Goal: Check status

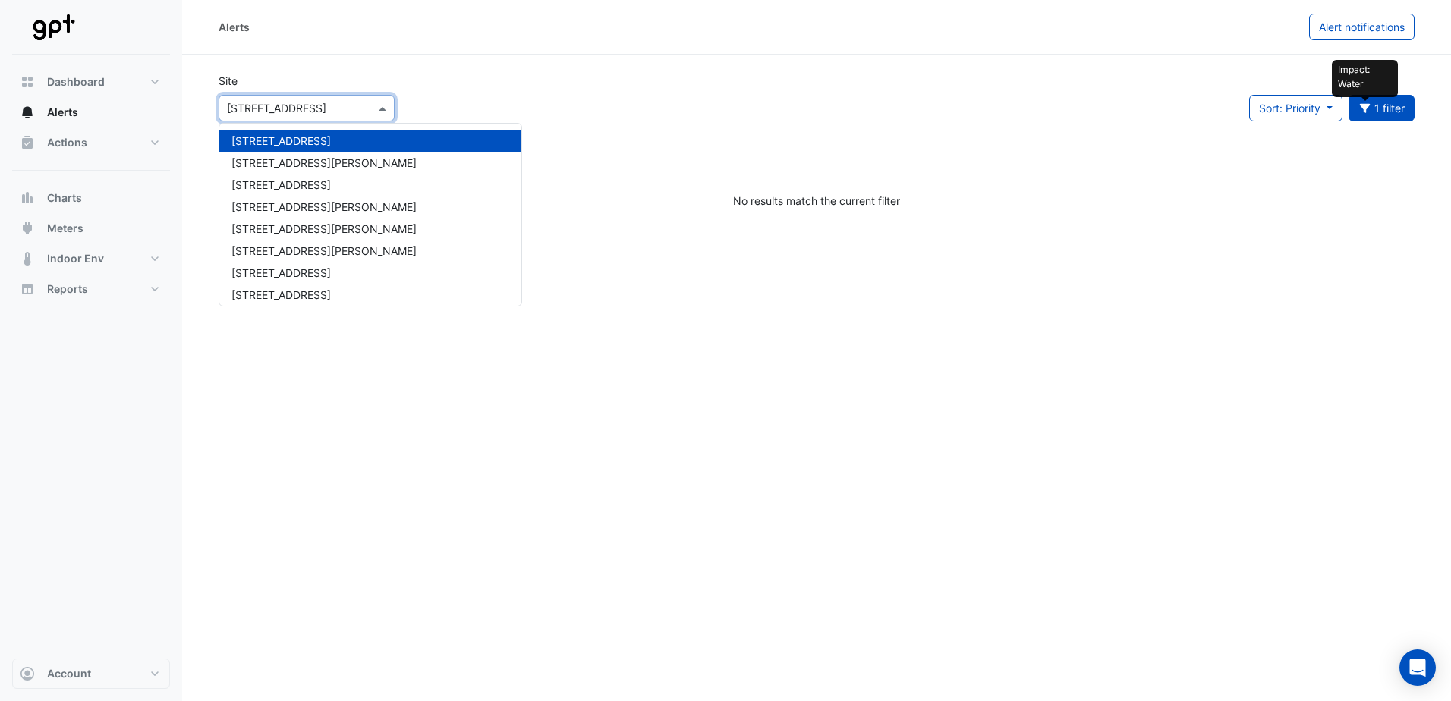
click at [382, 106] on span at bounding box center [384, 108] width 19 height 16
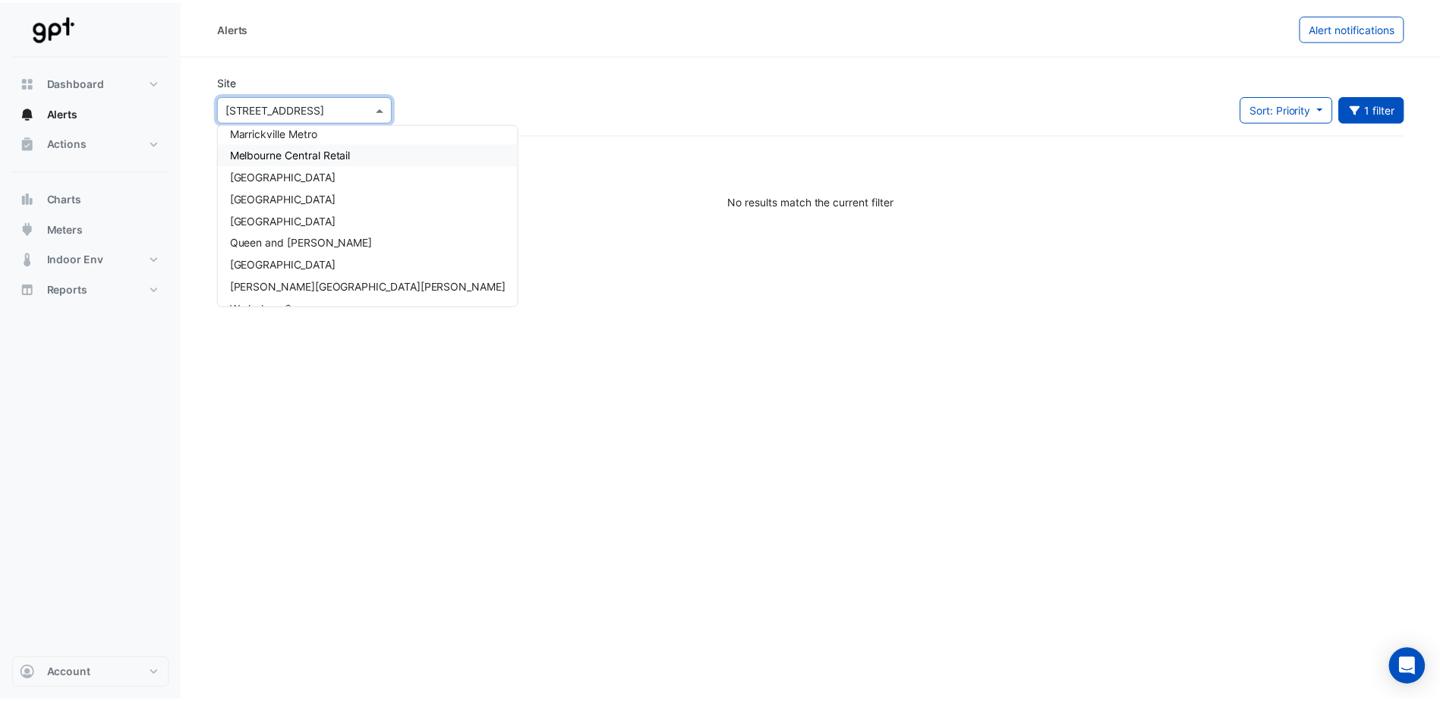
scroll to position [358, 0]
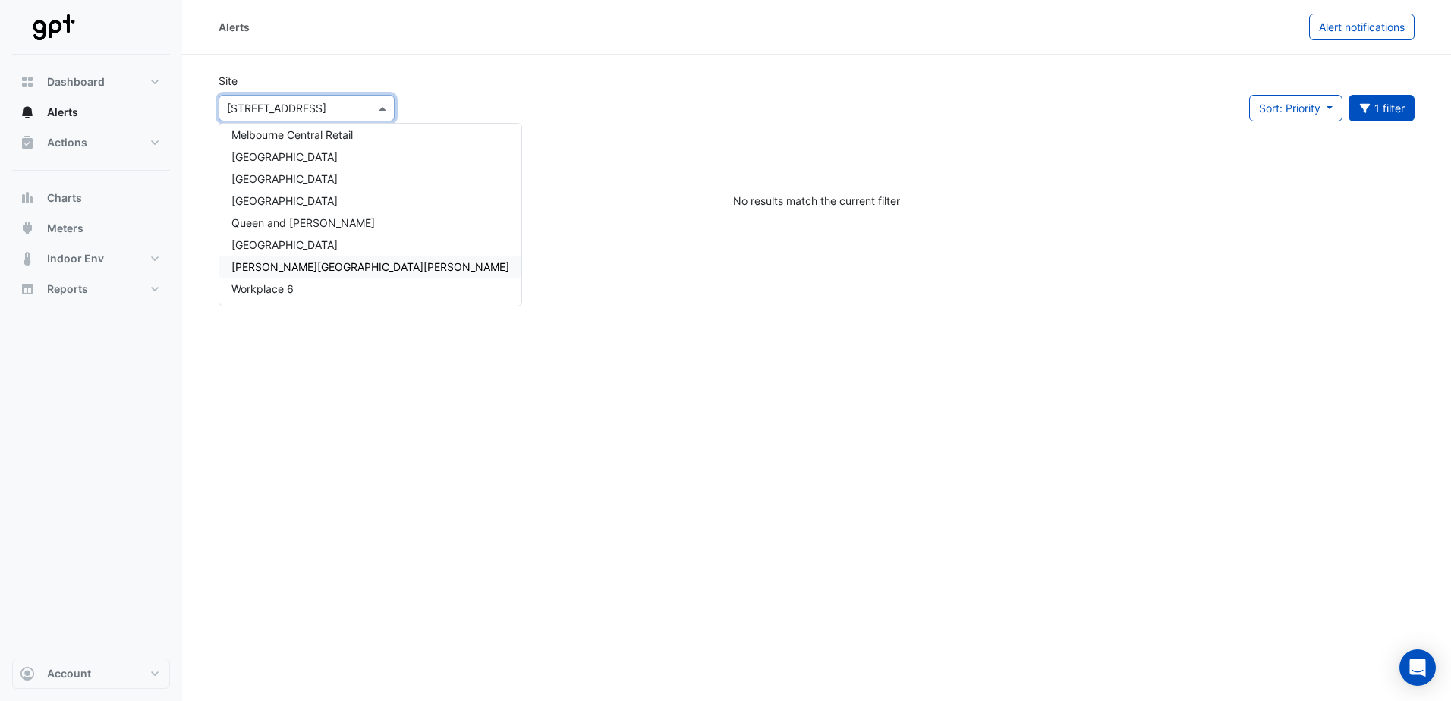
click at [290, 263] on span "[PERSON_NAME][GEOGRAPHIC_DATA][PERSON_NAME]" at bounding box center [370, 266] width 278 height 13
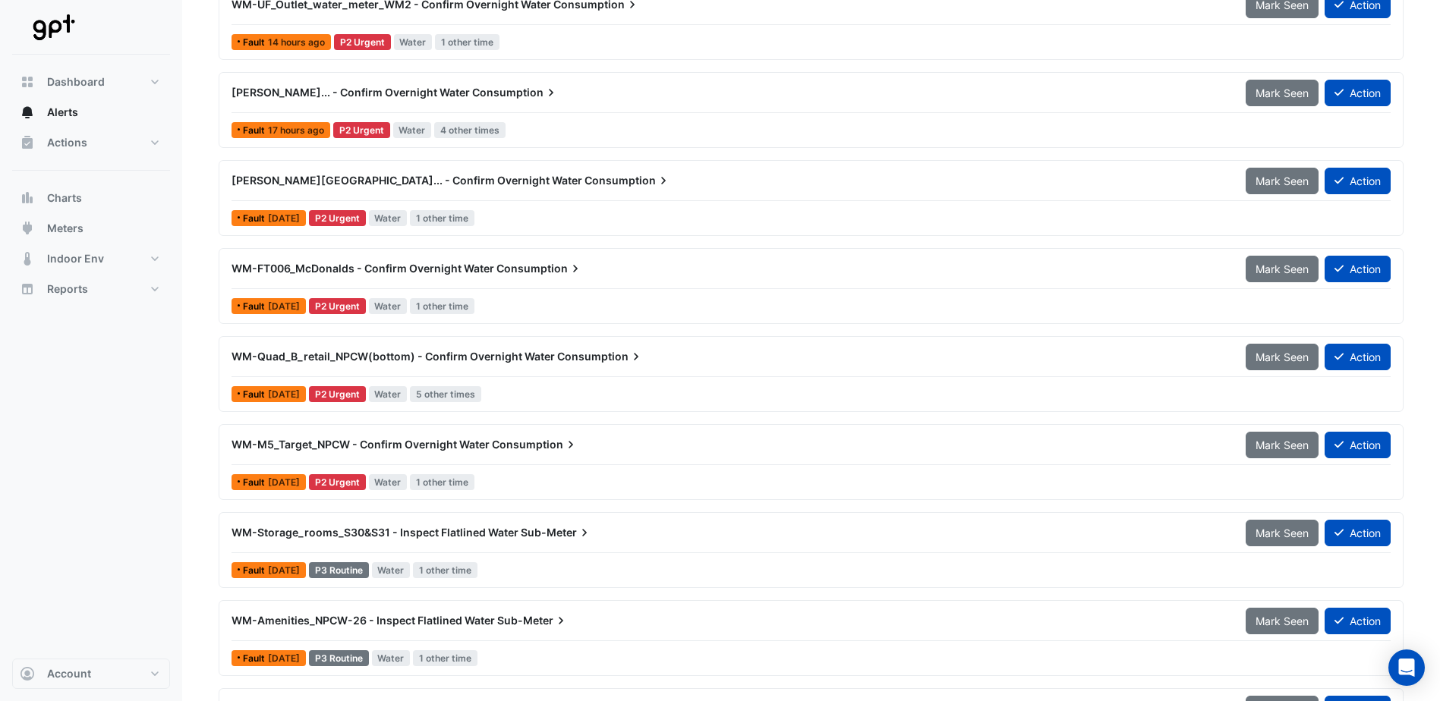
scroll to position [228, 0]
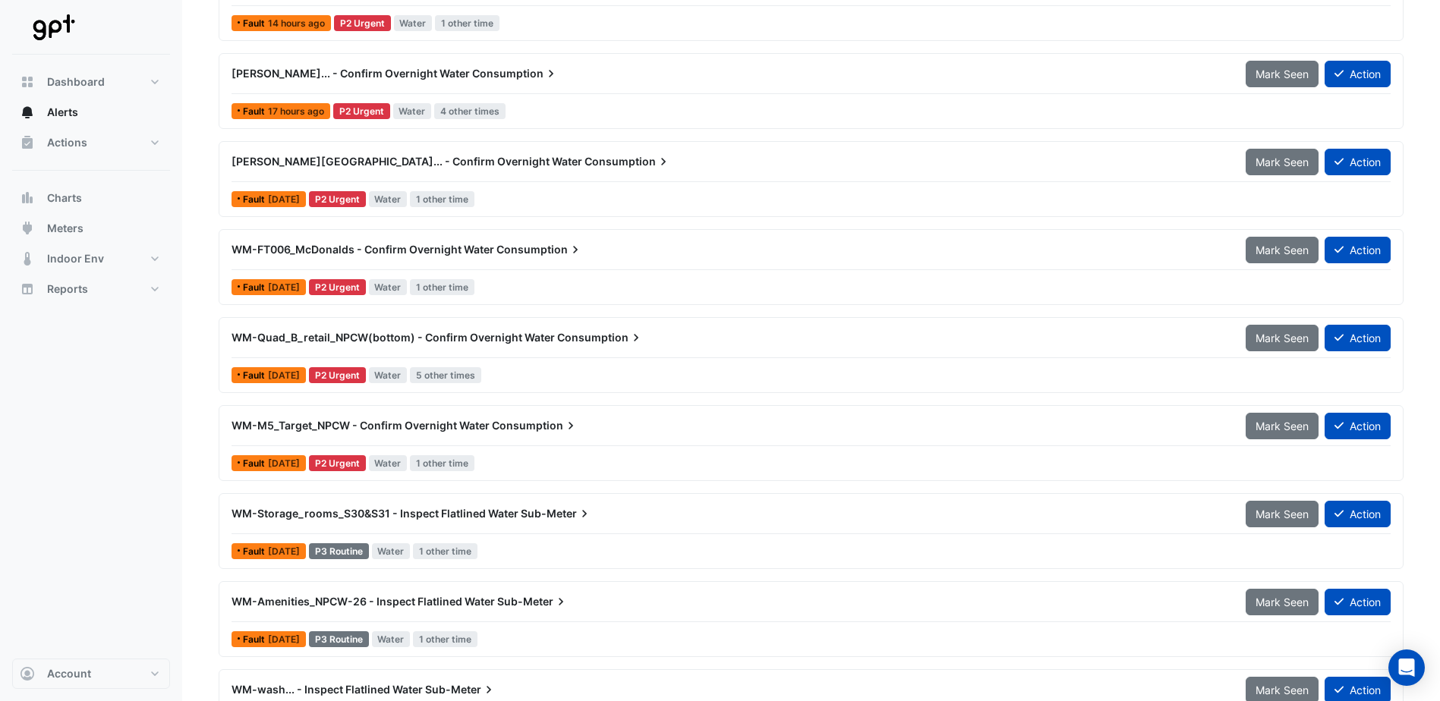
click at [304, 253] on span "WM-FT006_McDonalds - Confirm Overnight Water" at bounding box center [362, 249] width 263 height 13
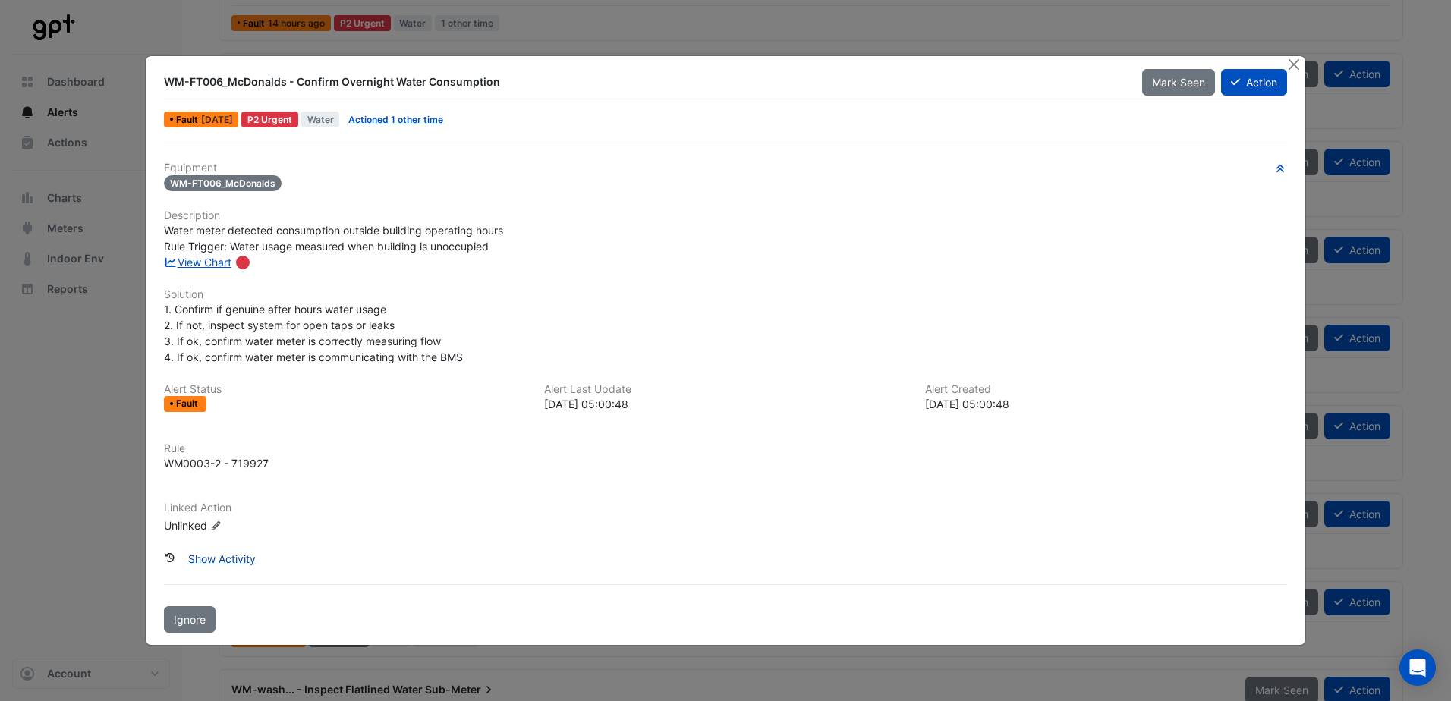
click at [244, 556] on button "Show Activity" at bounding box center [221, 559] width 87 height 27
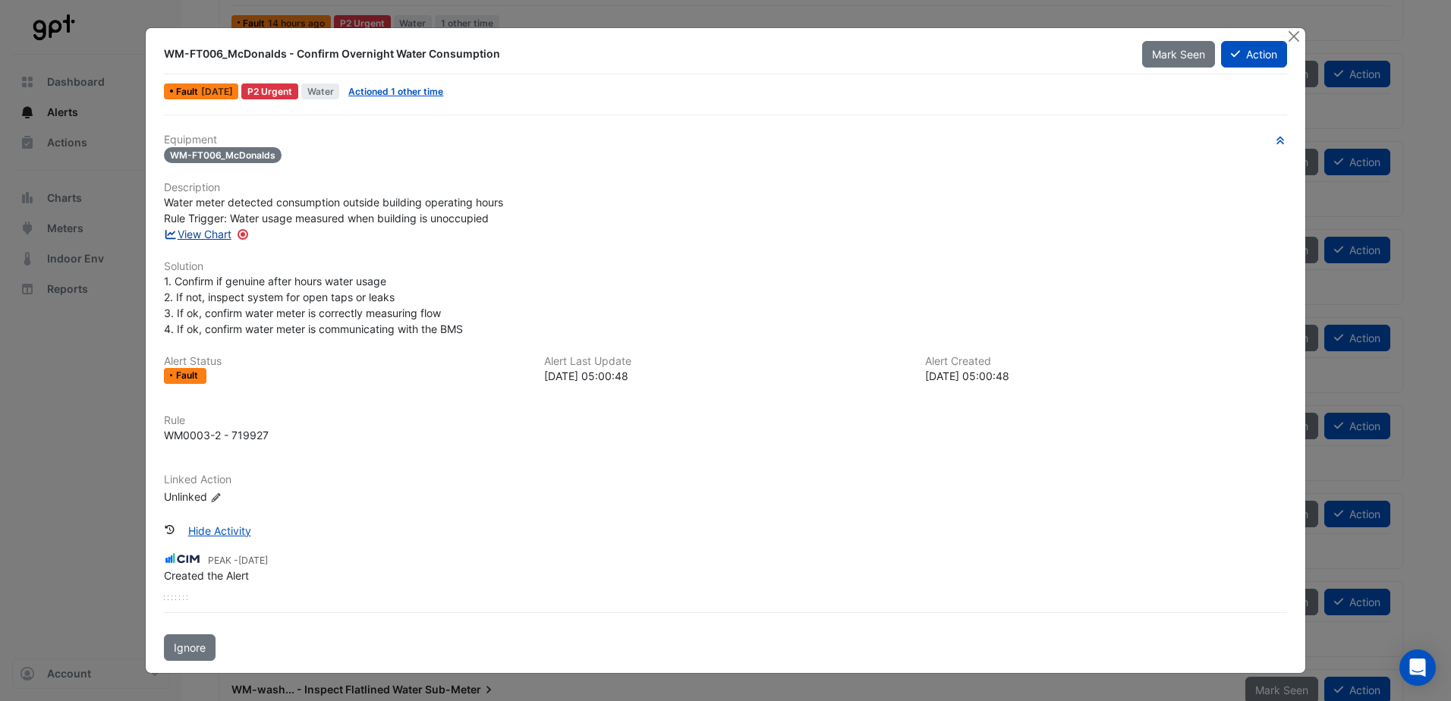
click at [217, 235] on link "View Chart" at bounding box center [198, 234] width 68 height 13
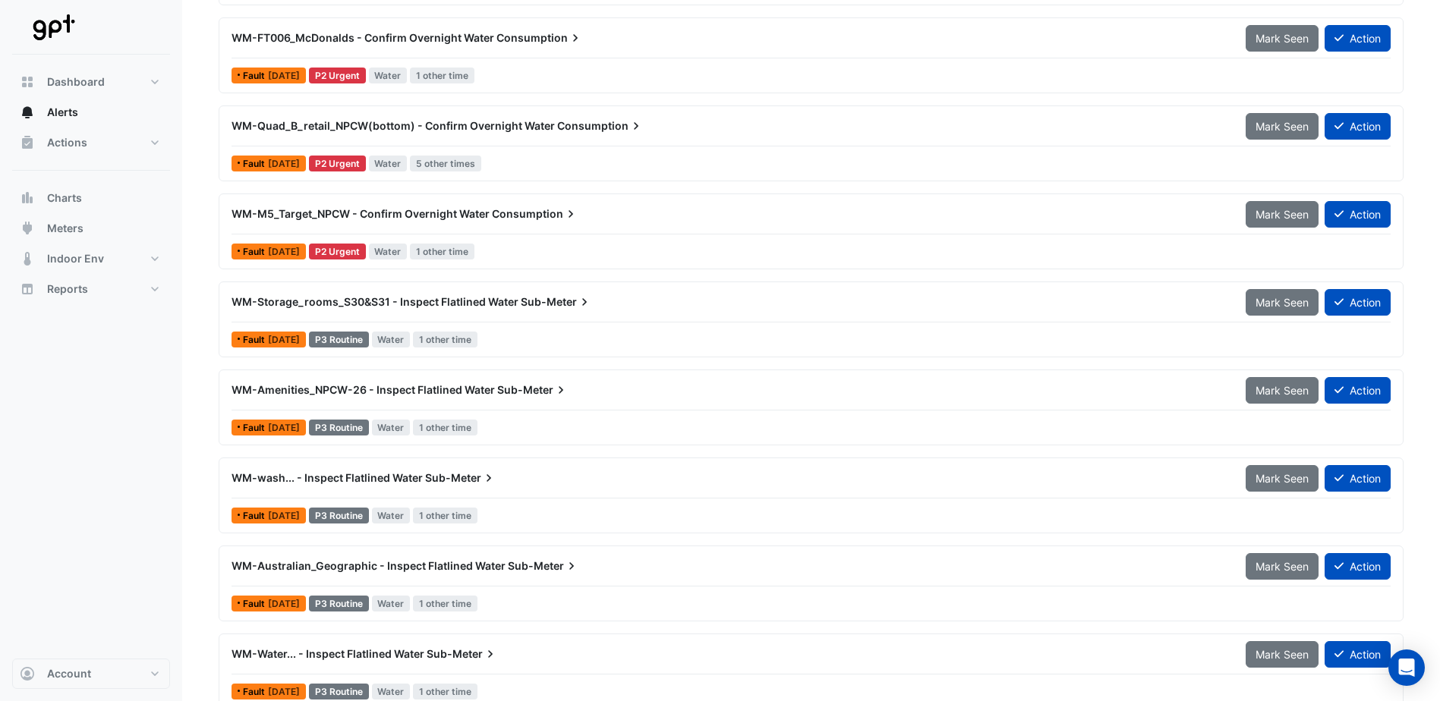
scroll to position [405, 0]
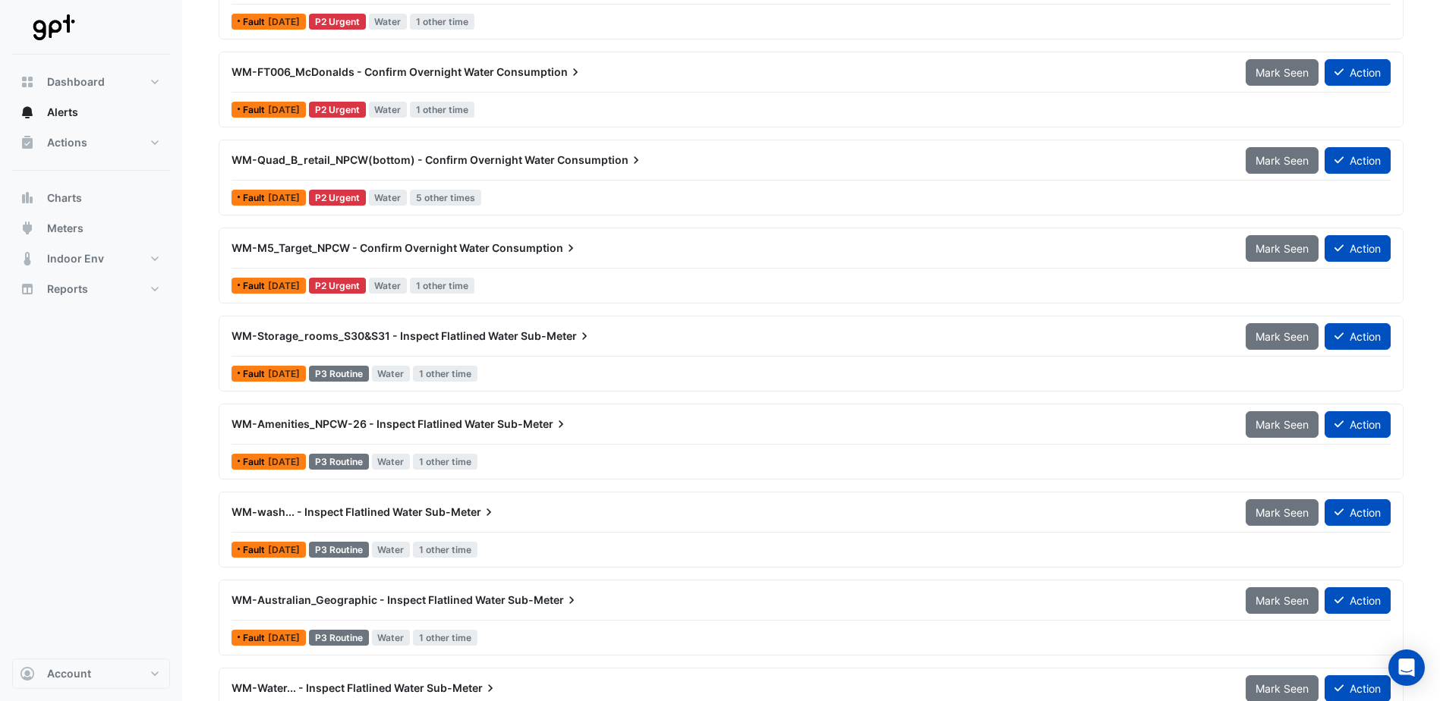
click at [292, 250] on span "WM-M5_Target_NPCW - Confirm Overnight Water" at bounding box center [360, 247] width 258 height 13
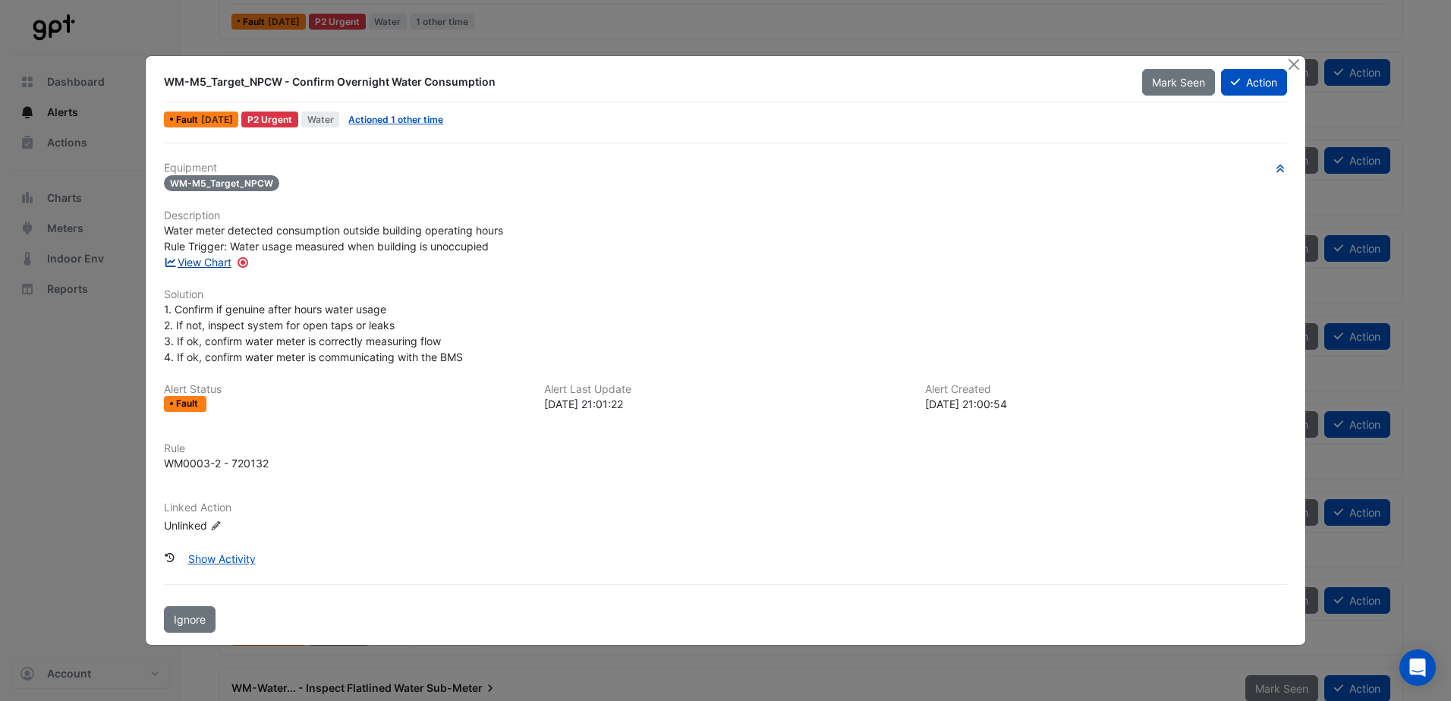
click at [225, 265] on link "View Chart" at bounding box center [198, 262] width 68 height 13
